Goal: Task Accomplishment & Management: Manage account settings

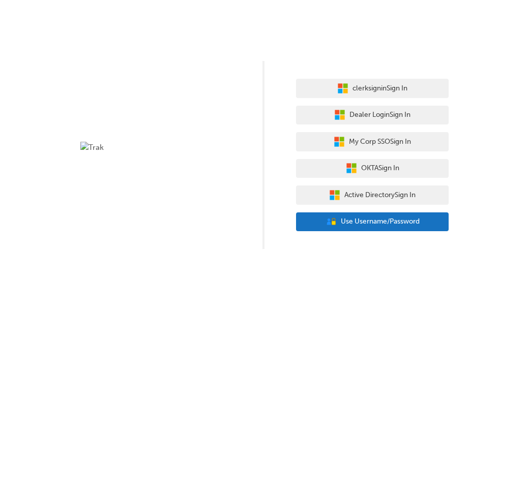
click at [406, 223] on span "Use Username/Password" at bounding box center [380, 222] width 79 height 12
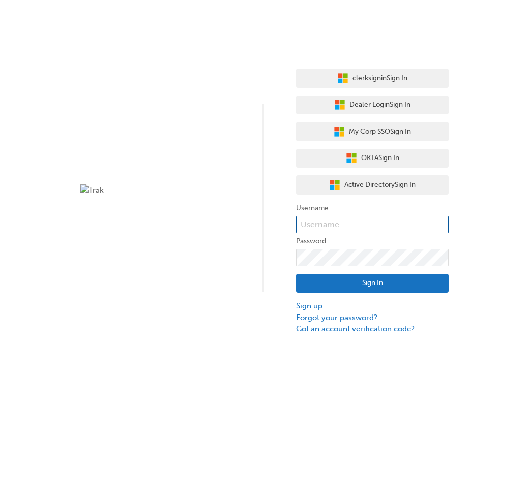
click at [362, 227] on input "text" at bounding box center [372, 224] width 153 height 17
paste input "user_2wAAK2fYKUfz6LTQp8CgCiZmaZK"
type input "user_2wAAK2fYKUfz6LTQp8CgCiZmaZK"
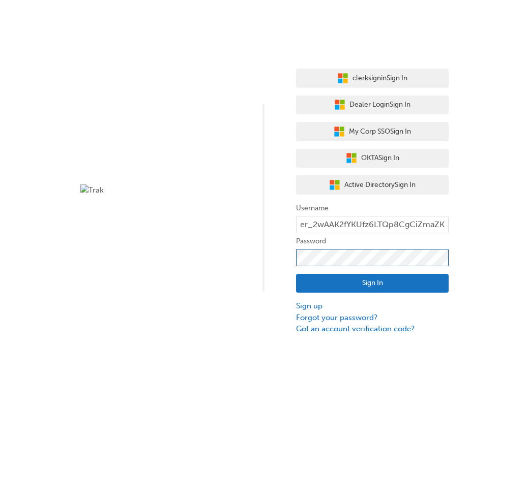
scroll to position [0, 0]
click button "Sign In" at bounding box center [372, 283] width 153 height 19
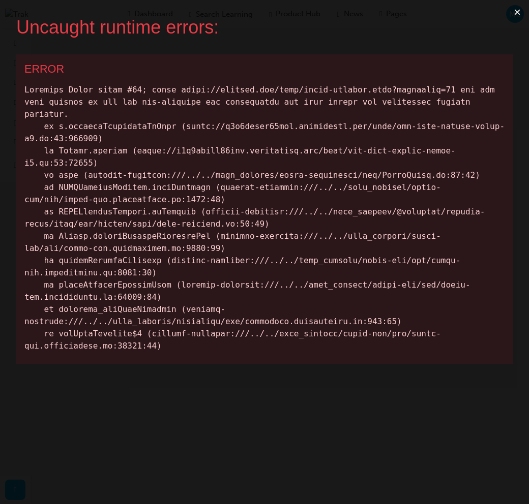
click at [522, 9] on button "×" at bounding box center [516, 12] width 23 height 24
